Goal: Information Seeking & Learning: Understand process/instructions

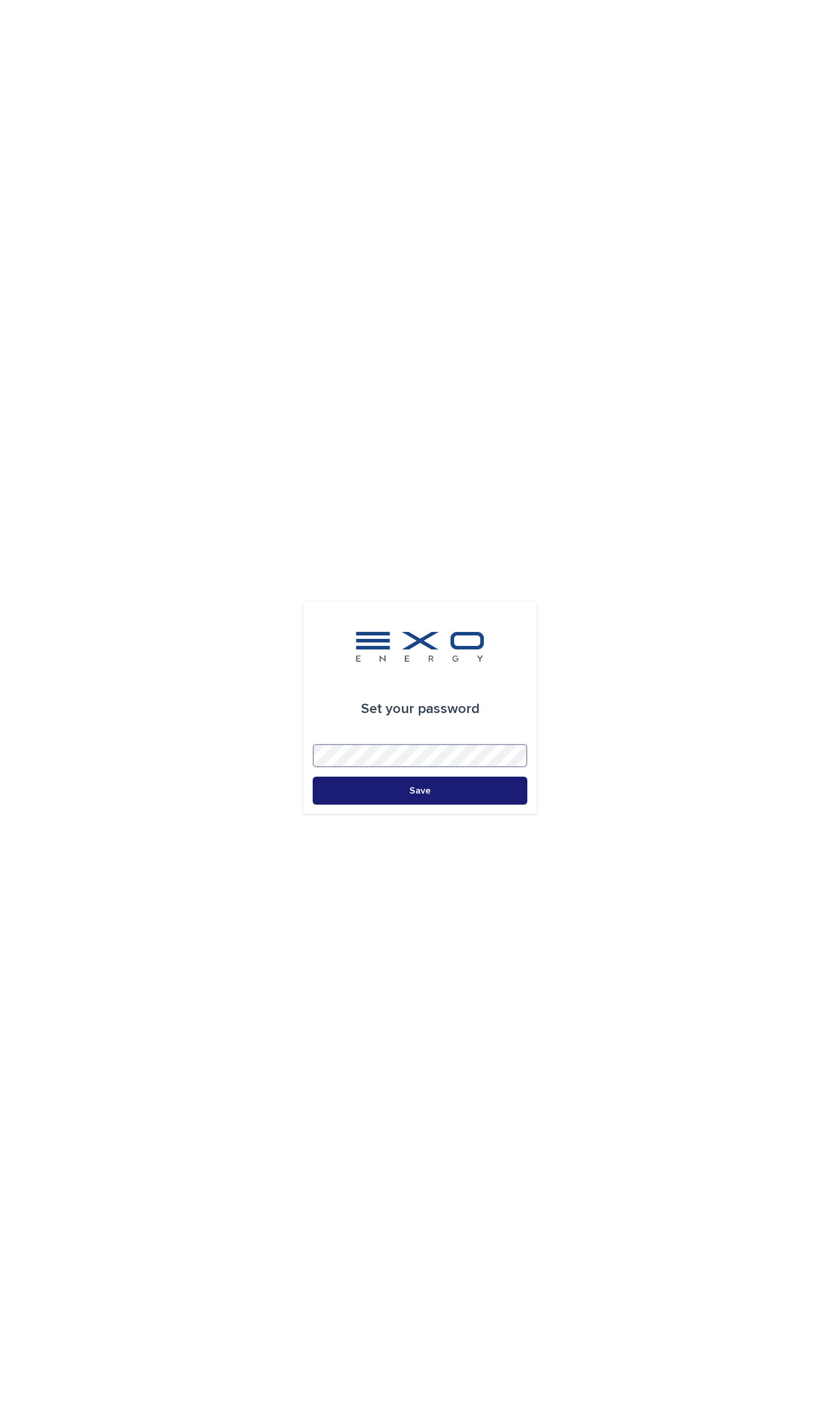
click at [313, 777] on button "Save" at bounding box center [420, 791] width 215 height 28
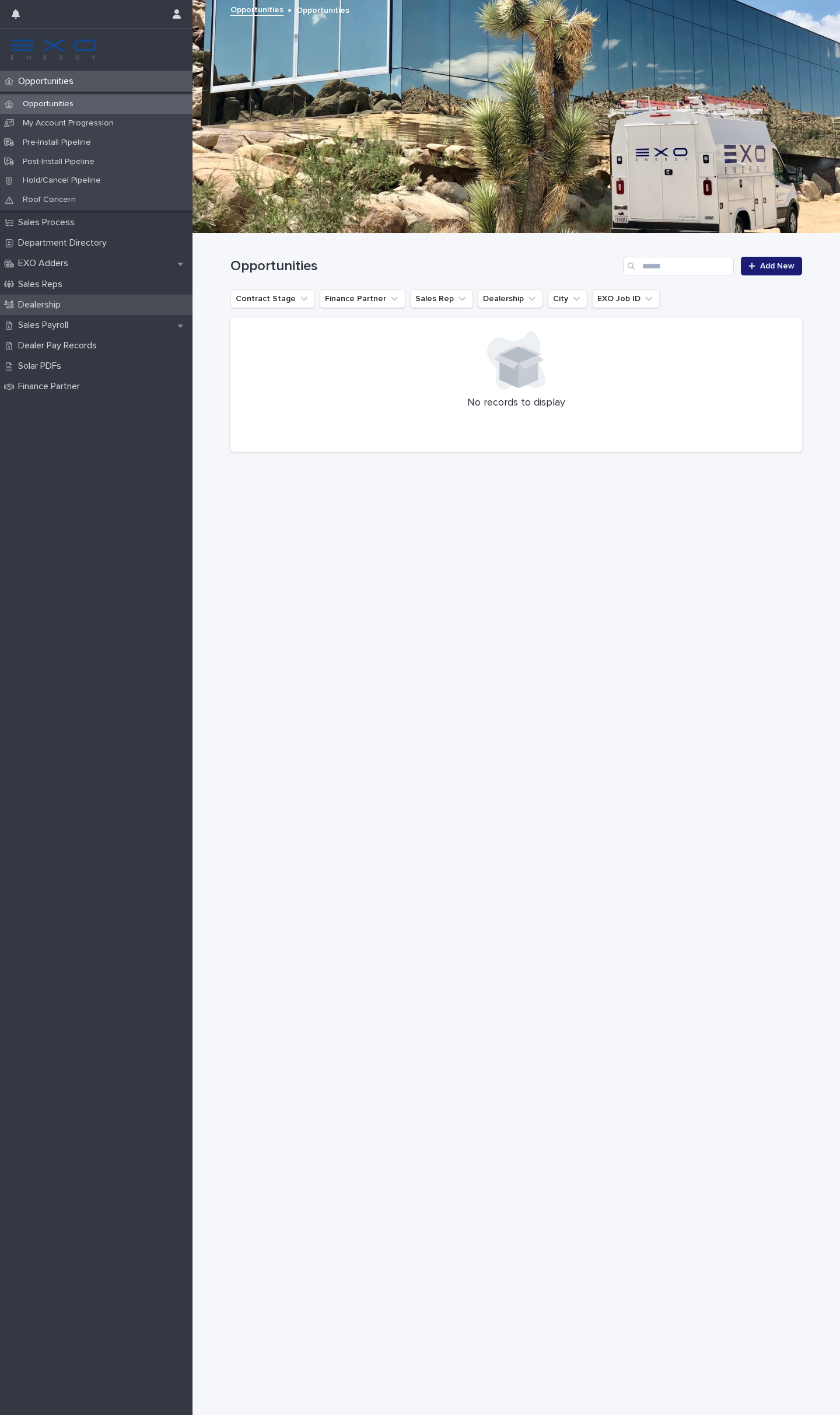
click at [85, 301] on div "Dealership" at bounding box center [96, 305] width 192 height 21
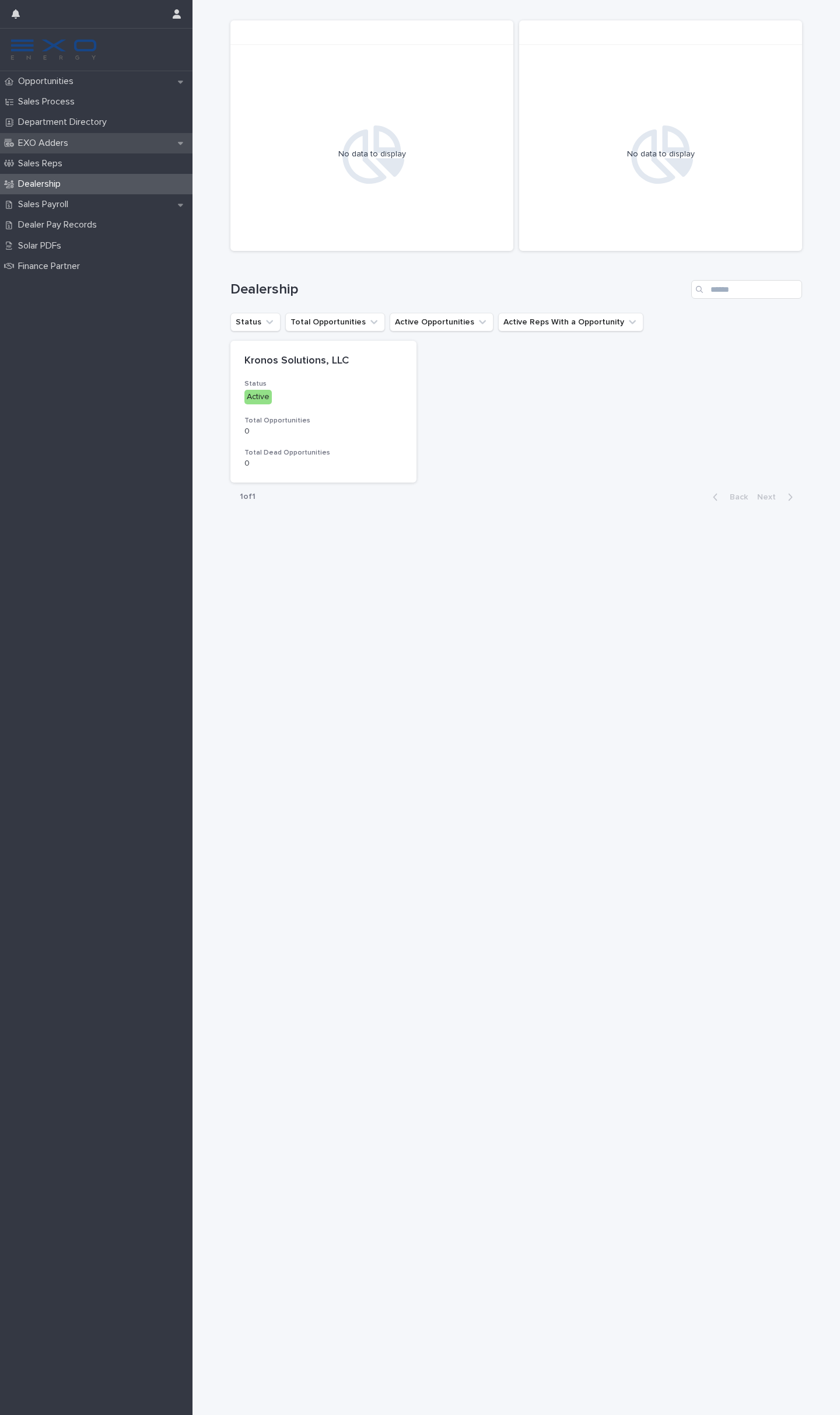
click at [84, 145] on div "EXO Adders" at bounding box center [96, 144] width 192 height 21
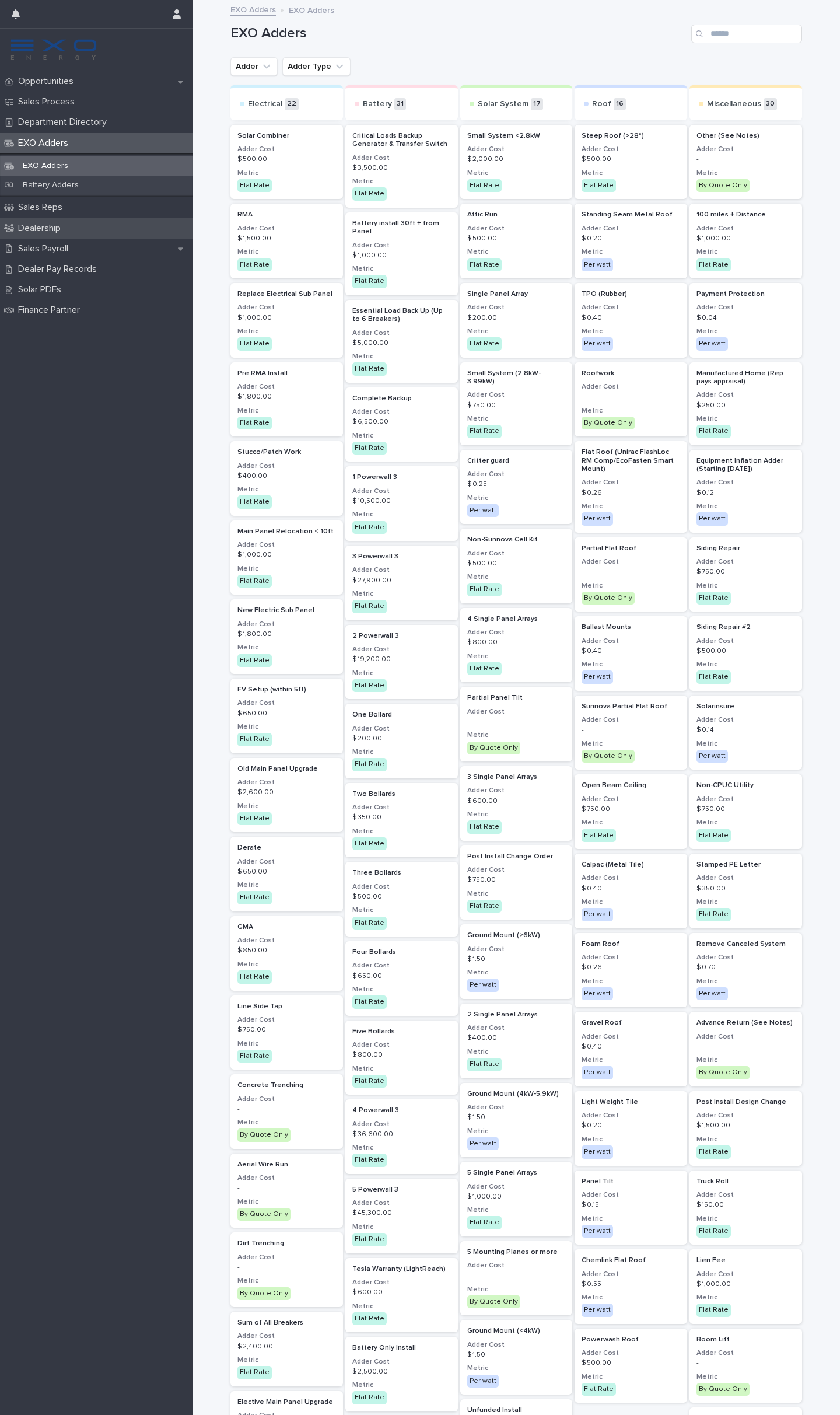
click at [97, 222] on div "Dealership" at bounding box center [96, 228] width 192 height 21
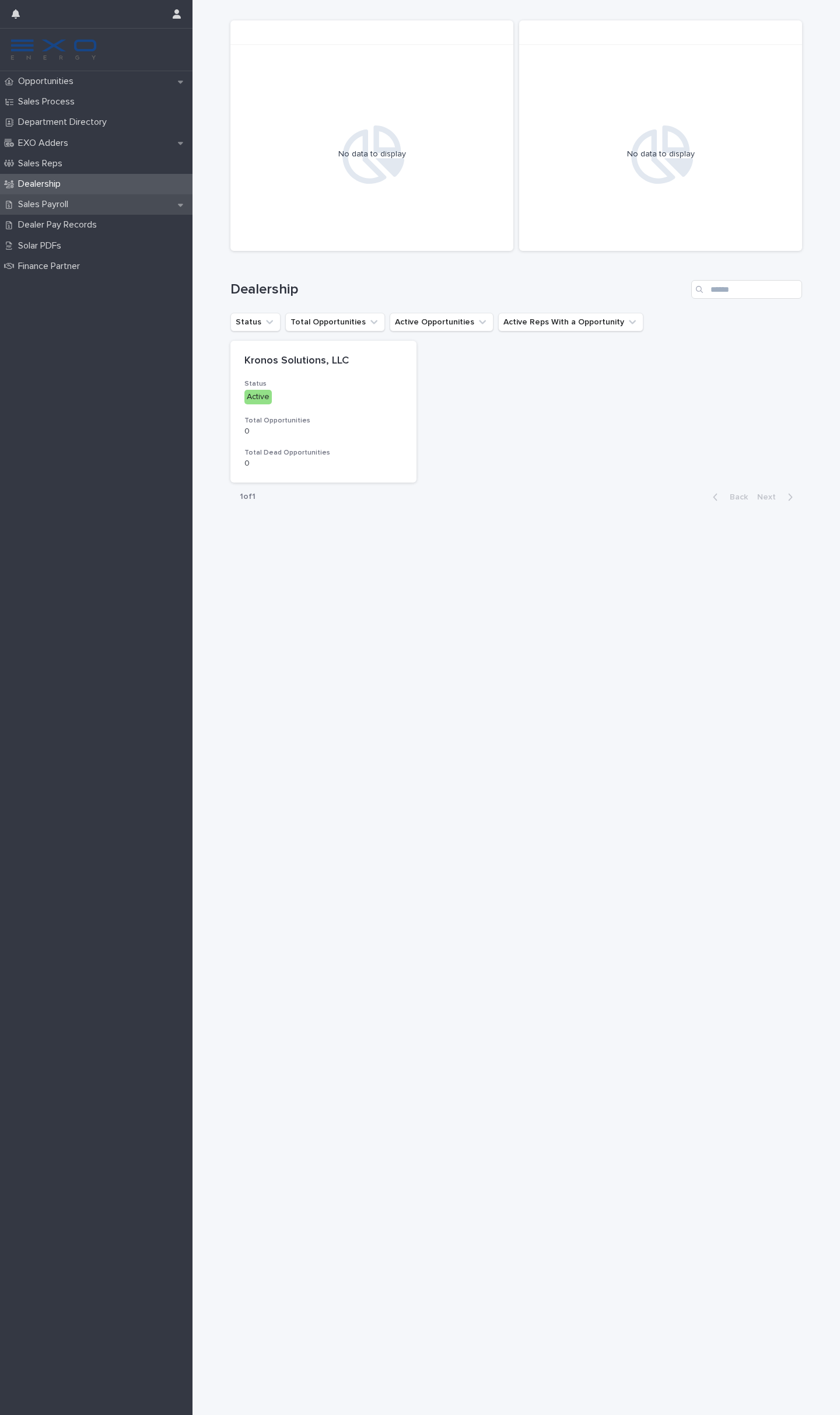
click at [101, 198] on div "Sales Payroll" at bounding box center [96, 205] width 192 height 21
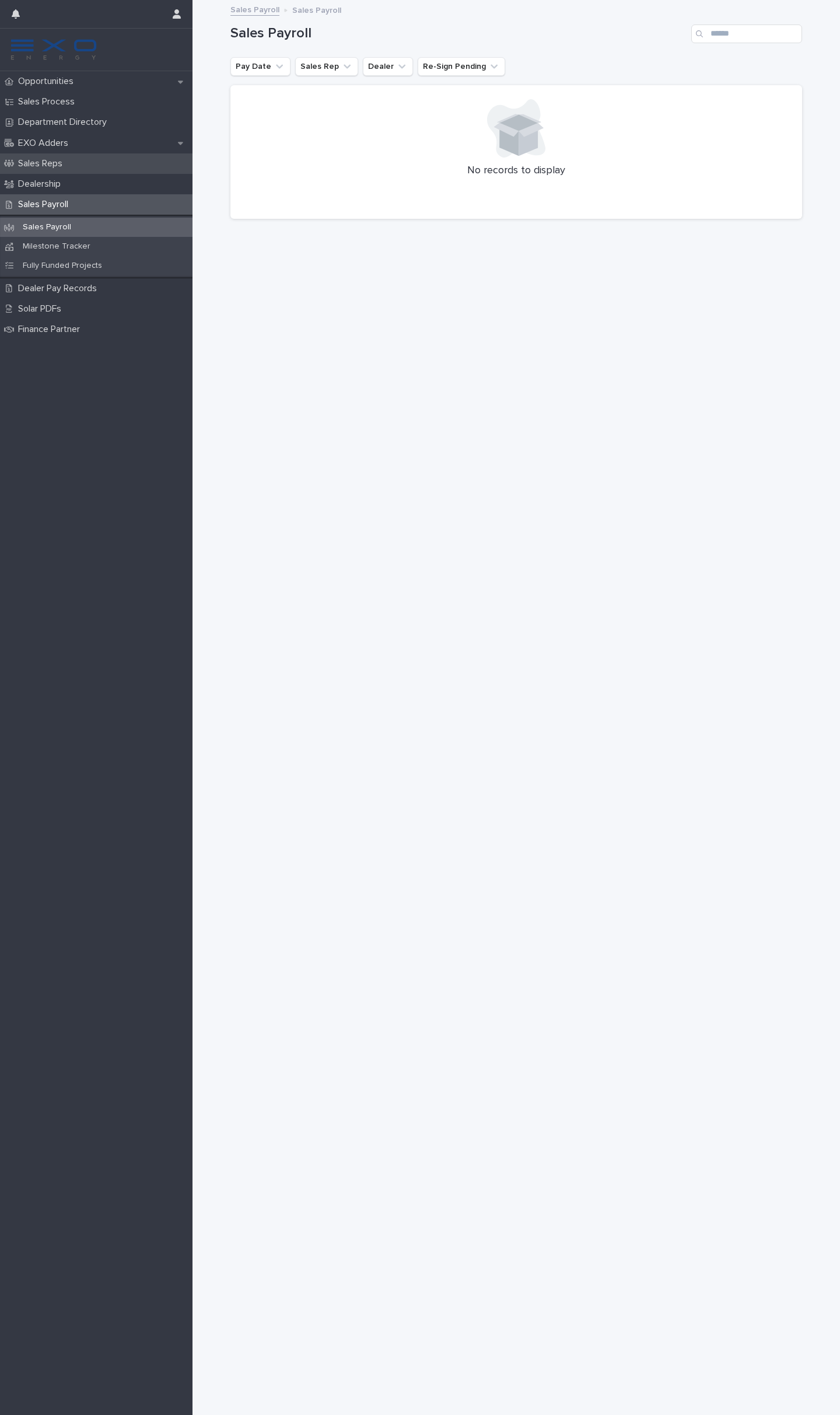
click at [102, 170] on div "Sales Reps" at bounding box center [96, 164] width 192 height 21
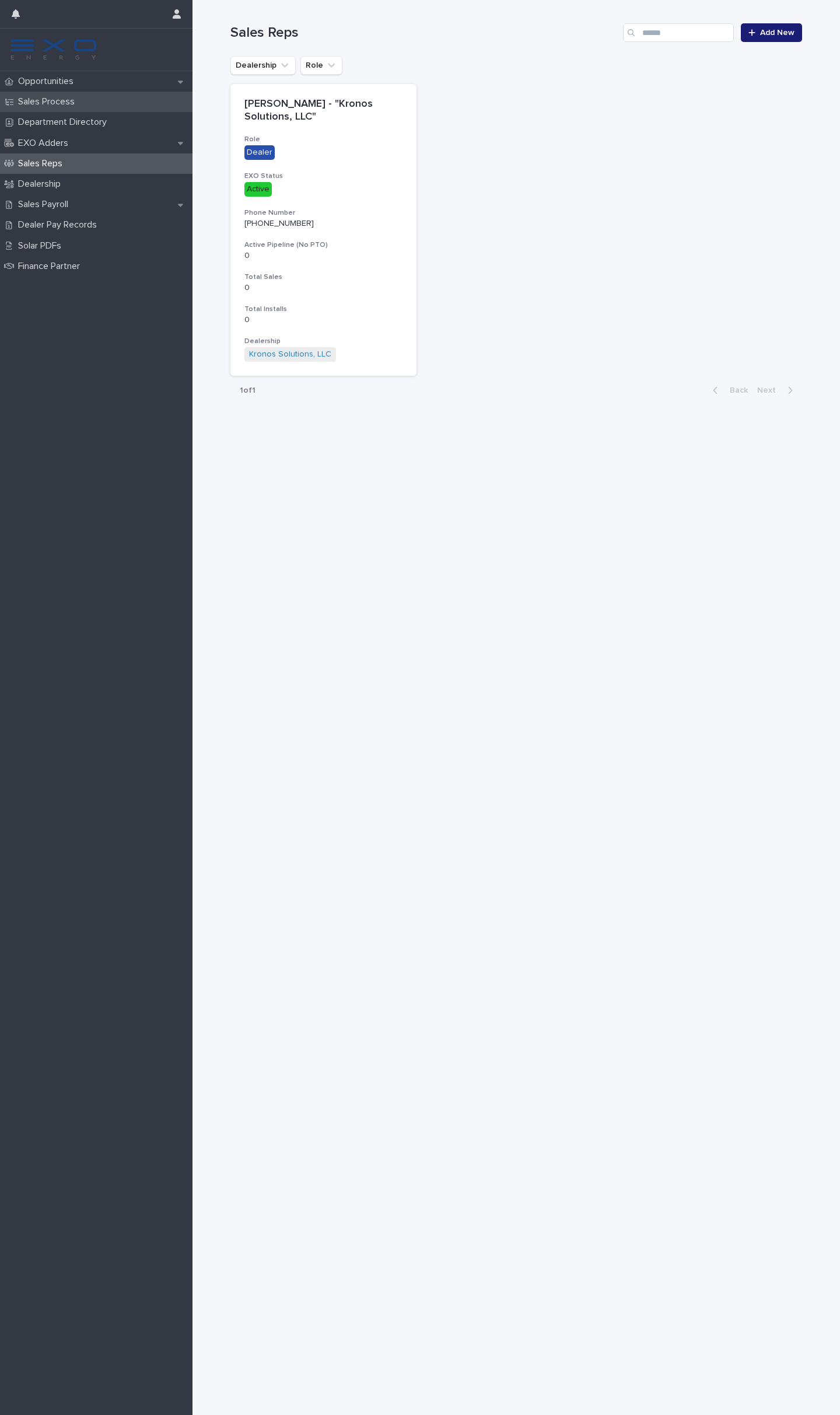
click at [94, 99] on div "Sales Process" at bounding box center [96, 102] width 192 height 21
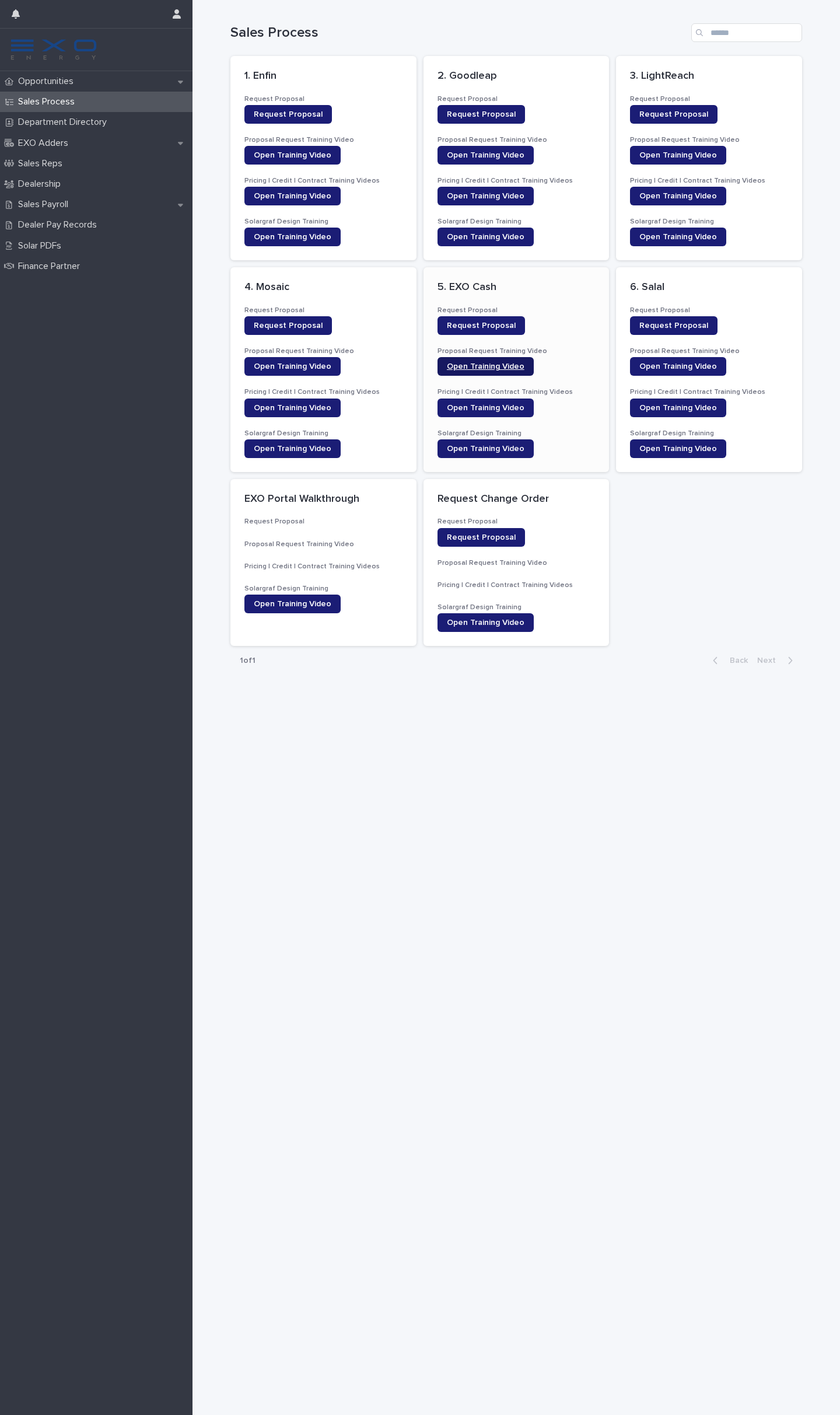
click at [500, 367] on span "Open Training Video" at bounding box center [486, 367] width 78 height 9
click at [503, 404] on span "Open Training Video" at bounding box center [486, 407] width 78 height 9
click at [502, 451] on span "Open Training Video" at bounding box center [486, 449] width 78 height 9
